Goal: Information Seeking & Learning: Learn about a topic

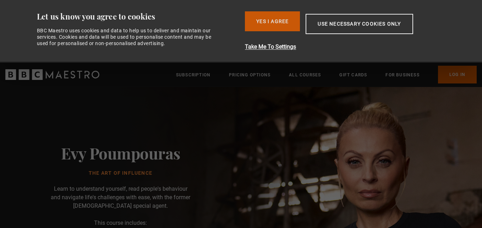
click at [255, 22] on button "Yes I Agree" at bounding box center [272, 21] width 55 height 20
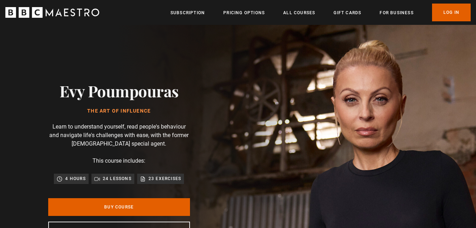
scroll to position [0, 1301]
click at [306, 12] on link "All Courses" at bounding box center [299, 12] width 32 height 7
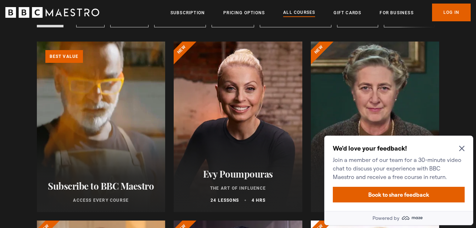
click at [452, 144] on h2 "We'd love your feedback!" at bounding box center [397, 148] width 129 height 9
click at [464, 149] on icon "Close Maze Prompt" at bounding box center [462, 148] width 6 height 6
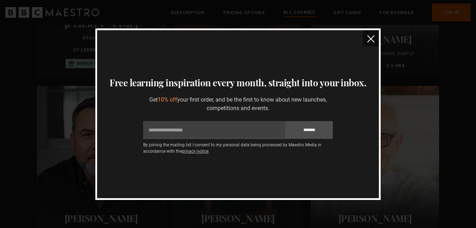
scroll to position [2519, 0]
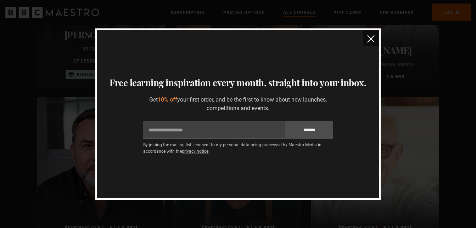
click at [373, 43] on button "close" at bounding box center [371, 38] width 16 height 16
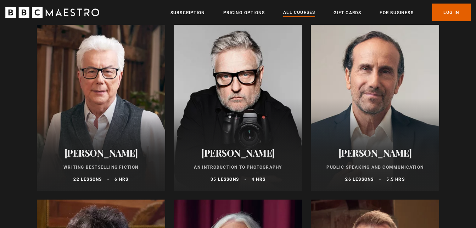
scroll to position [1525, 0]
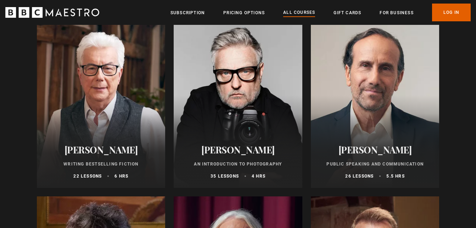
click at [365, 166] on p "Public Speaking and Communication" at bounding box center [376, 164] width 112 height 6
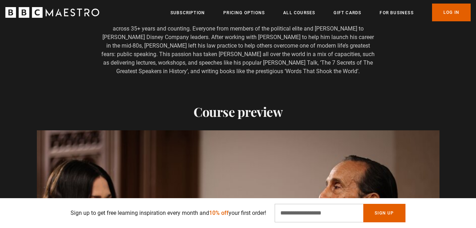
scroll to position [497, 0]
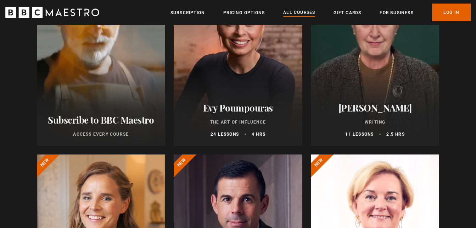
scroll to position [142, 0]
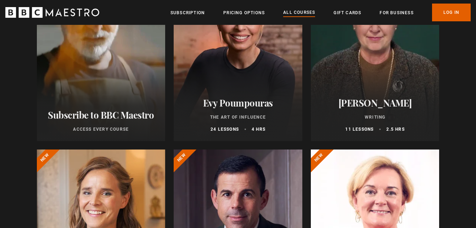
click at [377, 81] on div at bounding box center [375, 56] width 129 height 170
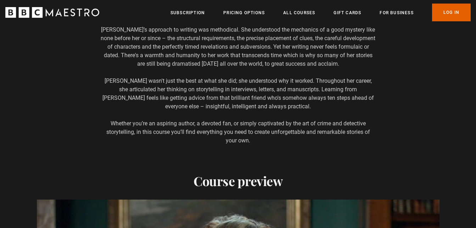
scroll to position [0, 651]
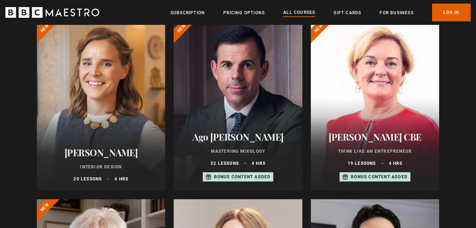
scroll to position [284, 0]
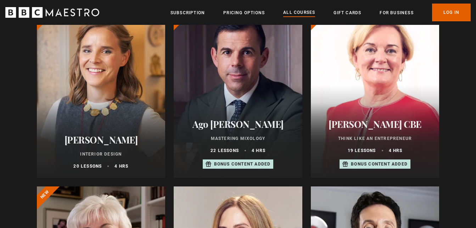
click at [360, 103] on div at bounding box center [375, 92] width 129 height 170
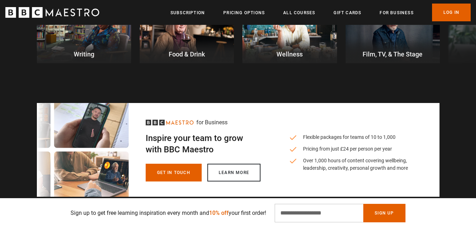
scroll to position [2164, 0]
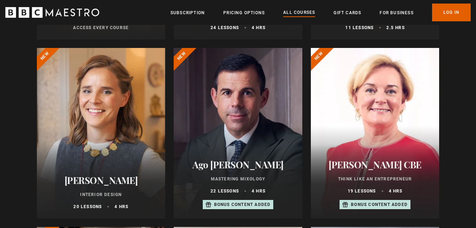
scroll to position [248, 0]
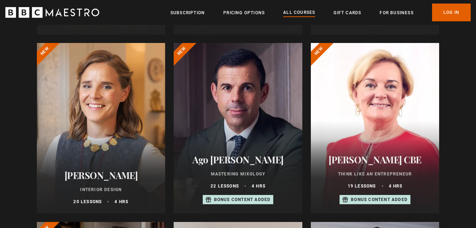
click at [240, 121] on div at bounding box center [238, 128] width 129 height 170
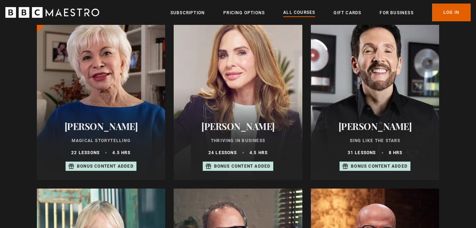
scroll to position [461, 0]
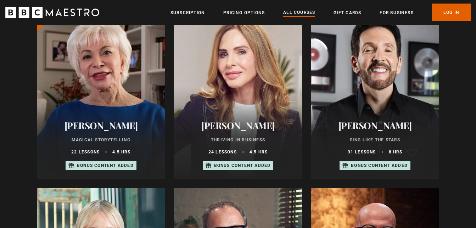
click at [390, 97] on div at bounding box center [375, 94] width 129 height 170
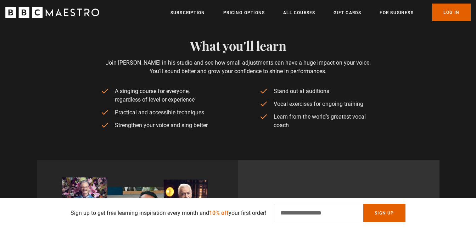
scroll to position [0, 279]
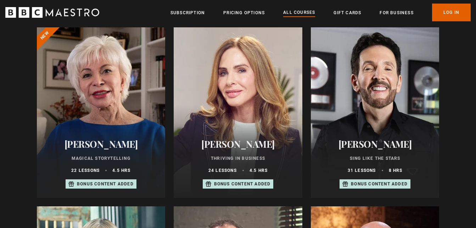
scroll to position [426, 0]
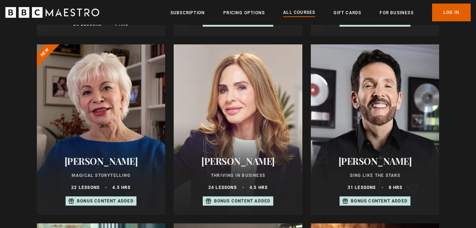
click at [228, 104] on div at bounding box center [238, 129] width 129 height 170
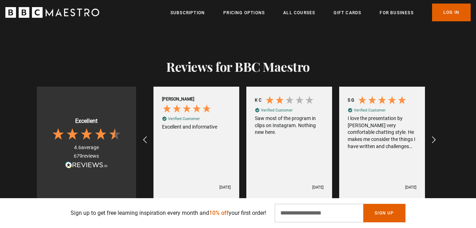
scroll to position [1206, 0]
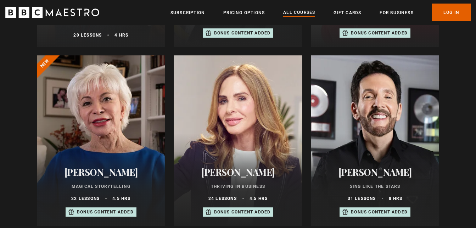
scroll to position [426, 0]
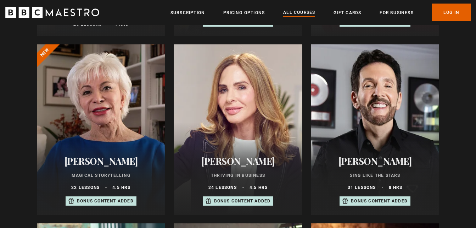
click at [105, 135] on div at bounding box center [101, 129] width 129 height 170
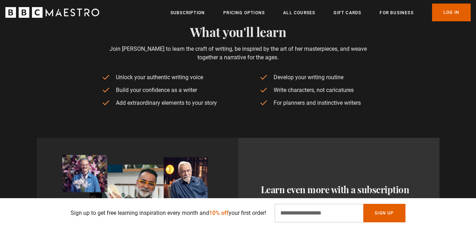
scroll to position [0, 186]
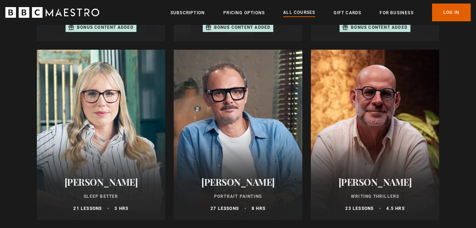
scroll to position [639, 0]
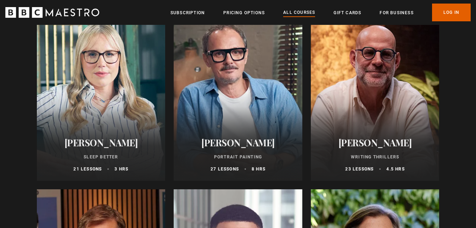
click at [390, 114] on div at bounding box center [375, 95] width 129 height 170
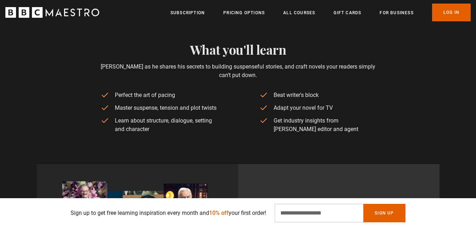
scroll to position [0, 93]
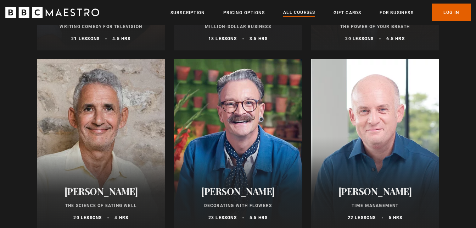
scroll to position [958, 0]
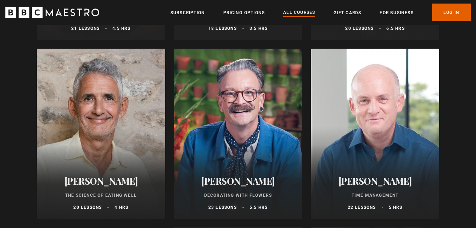
click at [382, 160] on div at bounding box center [375, 134] width 129 height 170
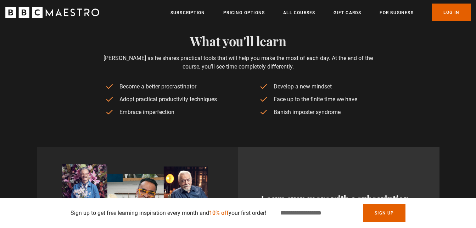
scroll to position [0, 93]
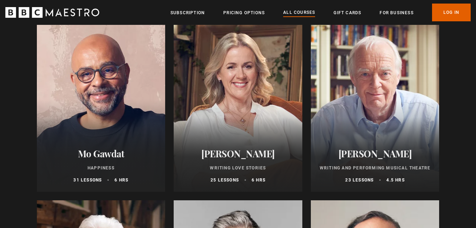
scroll to position [1383, 0]
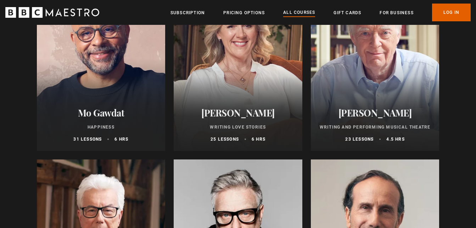
click at [241, 65] on div at bounding box center [238, 65] width 129 height 170
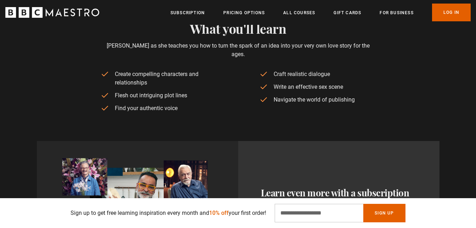
scroll to position [284, 0]
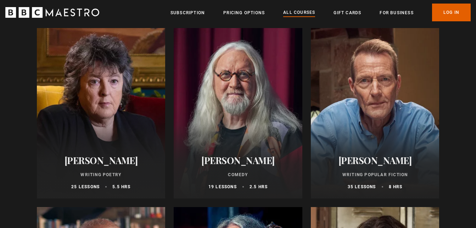
scroll to position [1703, 0]
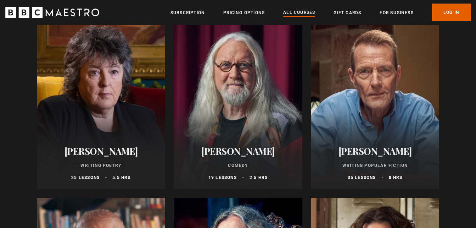
click at [379, 134] on div at bounding box center [375, 104] width 129 height 170
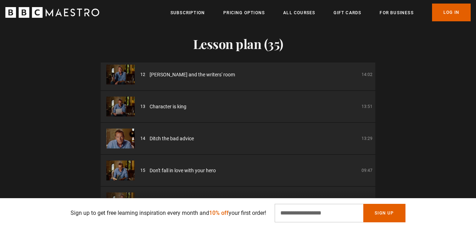
scroll to position [0, 186]
